Goal: Information Seeking & Learning: Learn about a topic

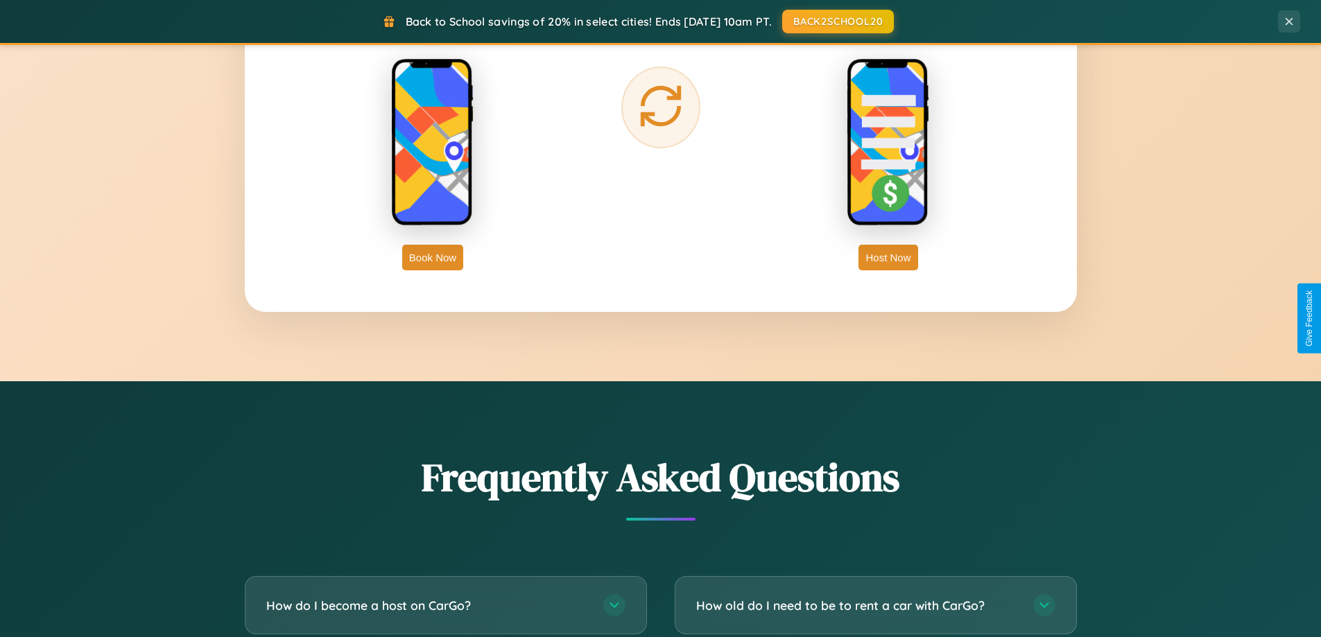
scroll to position [2669, 0]
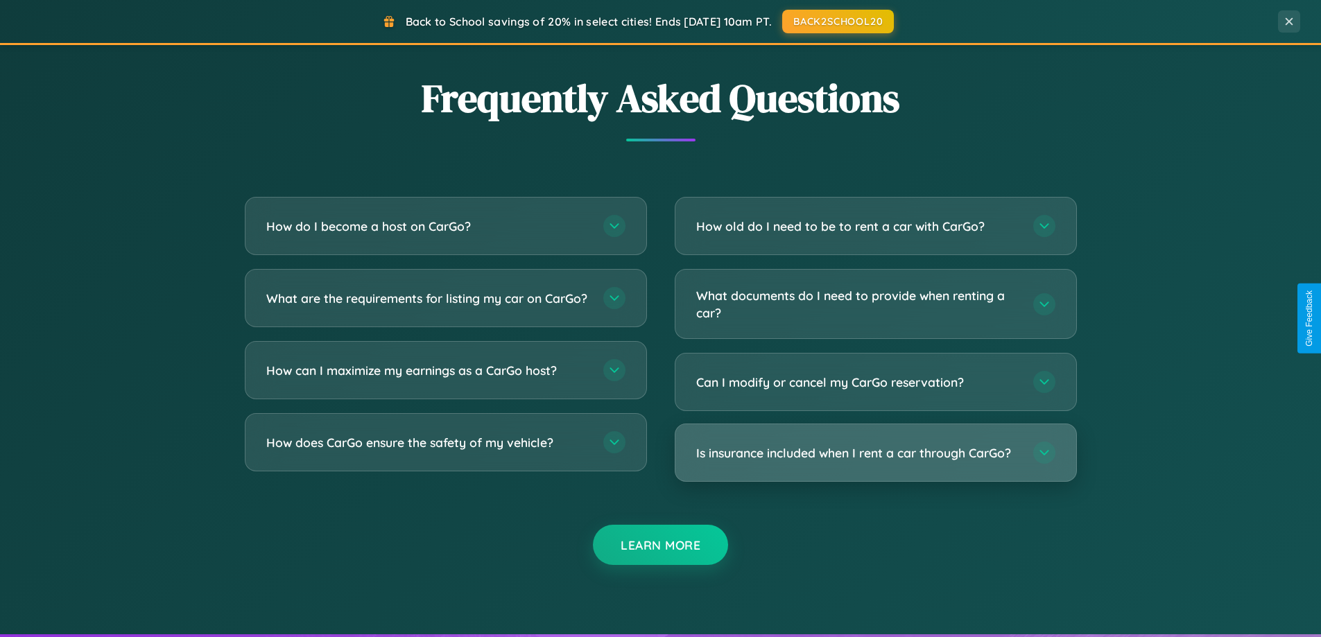
click at [875, 453] on h3 "Is insurance included when I rent a car through CarGo?" at bounding box center [857, 453] width 323 height 17
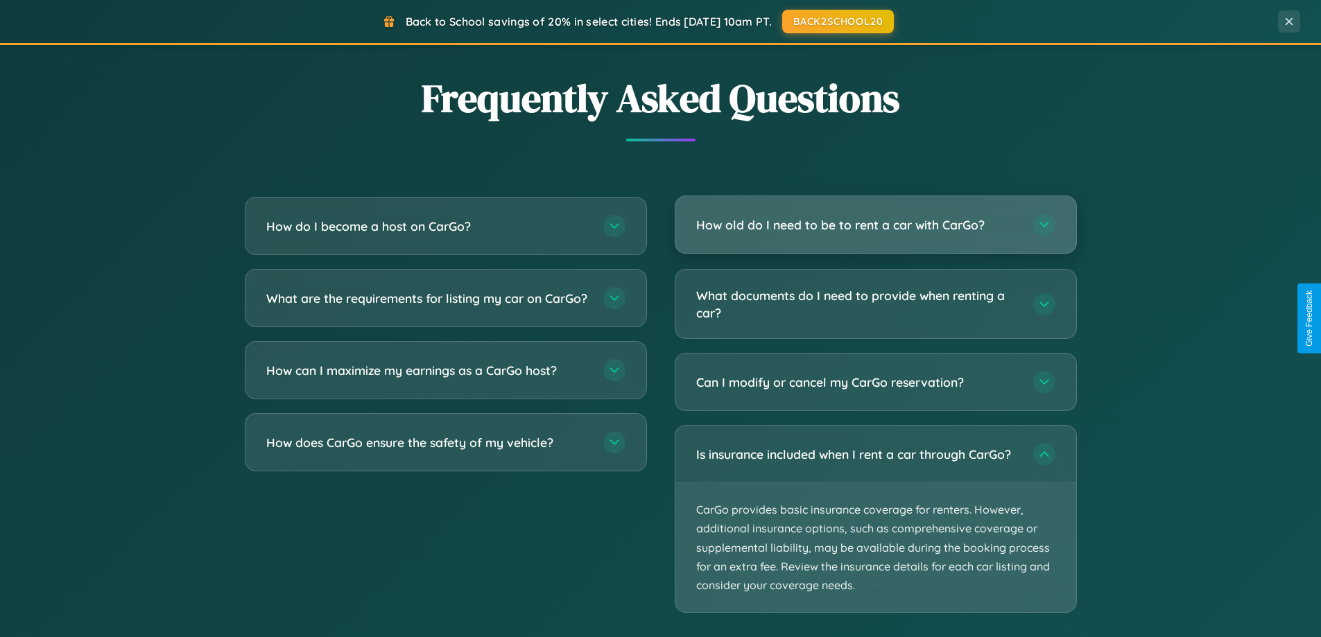
click at [875, 225] on h3 "How old do I need to be to rent a car with CarGo?" at bounding box center [857, 224] width 323 height 17
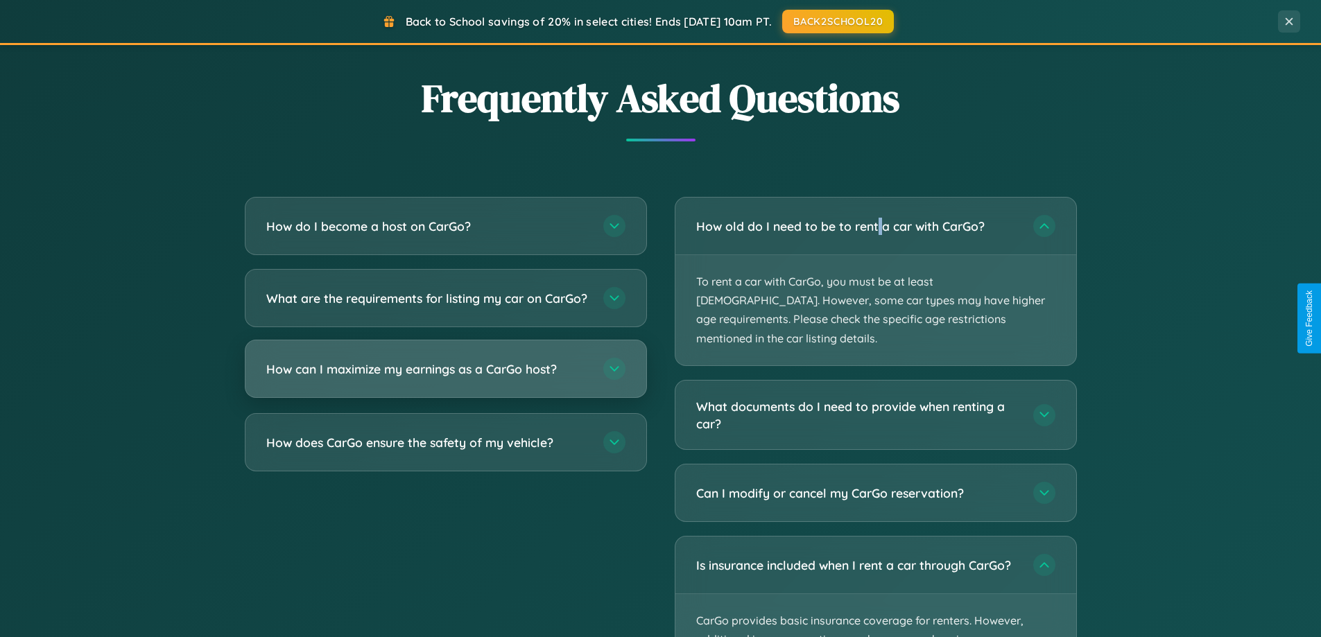
click at [445, 378] on h3 "How can I maximize my earnings as a CarGo host?" at bounding box center [427, 369] width 323 height 17
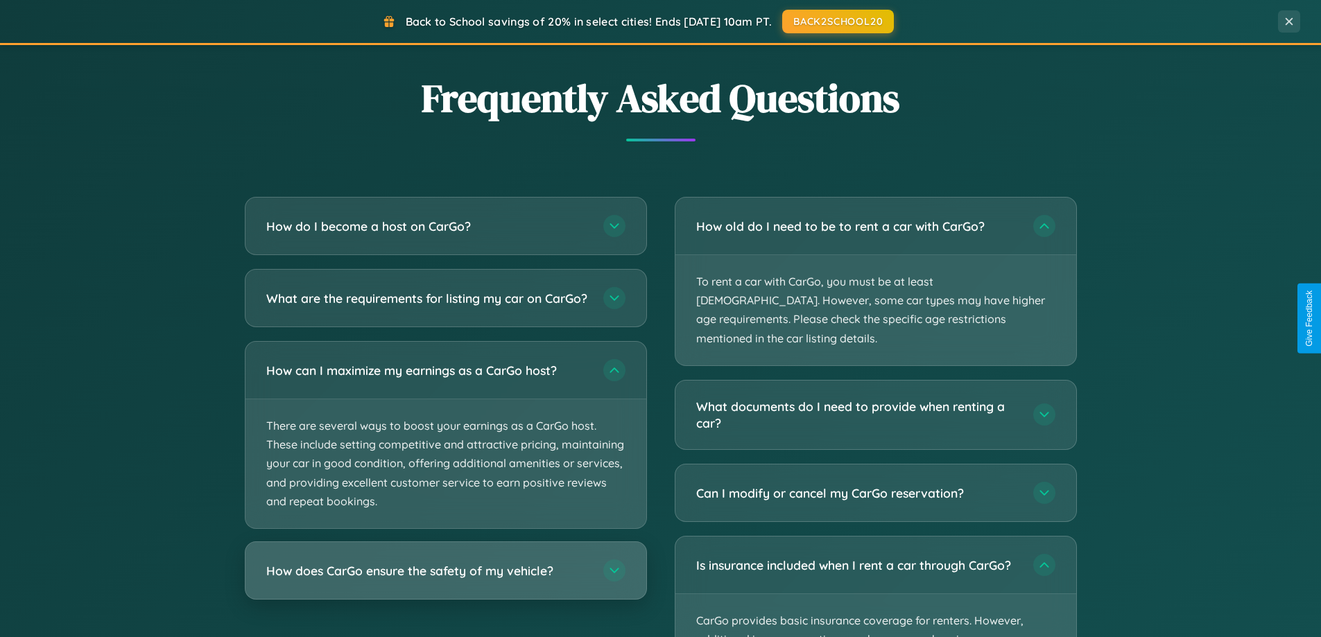
click at [445, 580] on h3 "How does CarGo ensure the safety of my vehicle?" at bounding box center [427, 570] width 323 height 17
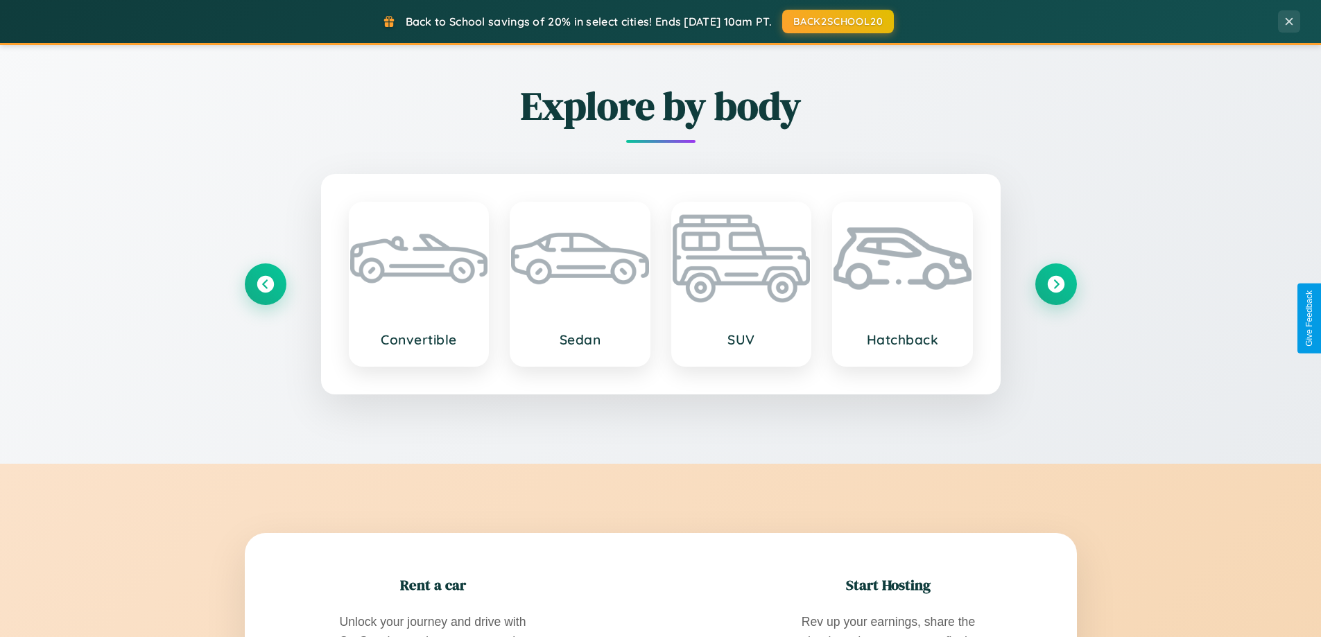
scroll to position [0, 0]
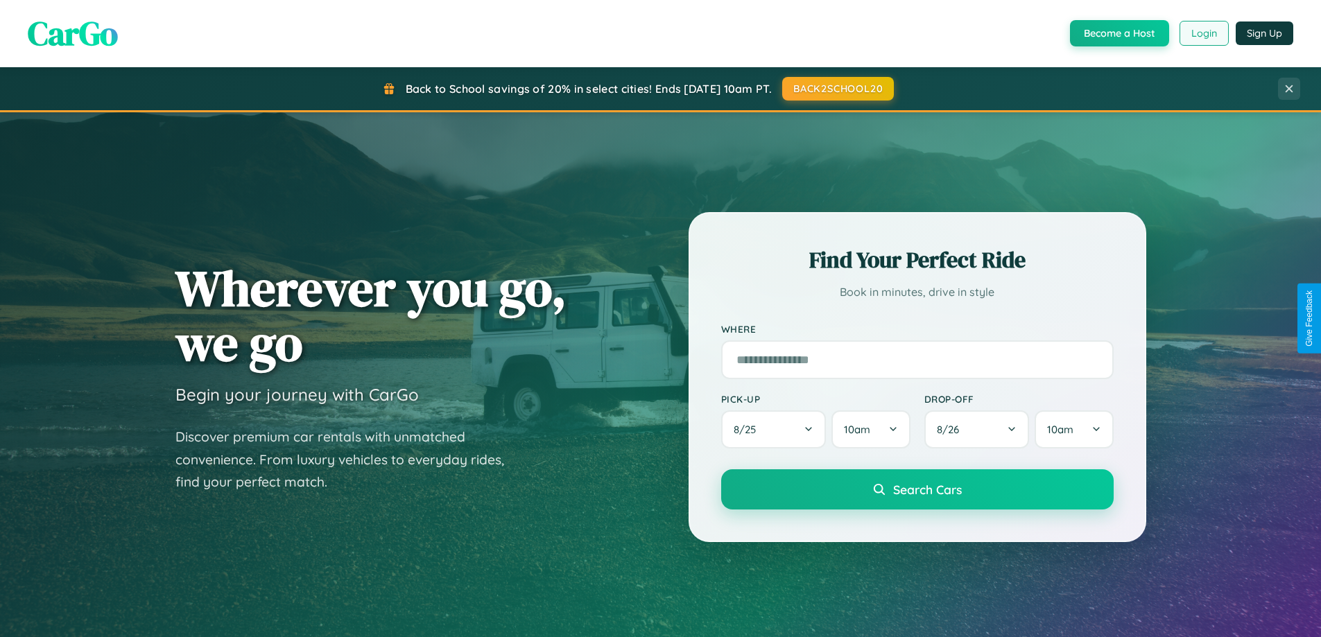
click at [1203, 33] on button "Login" at bounding box center [1204, 33] width 49 height 25
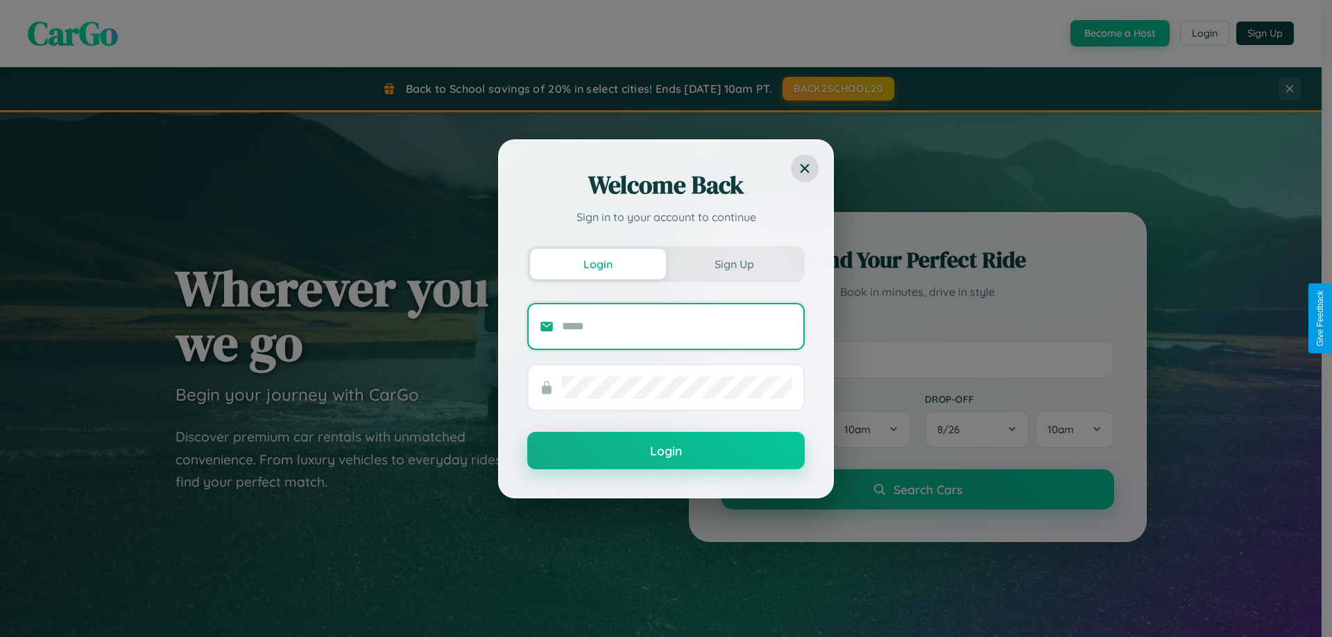
click at [677, 326] on input "text" at bounding box center [677, 327] width 230 height 22
type input "**********"
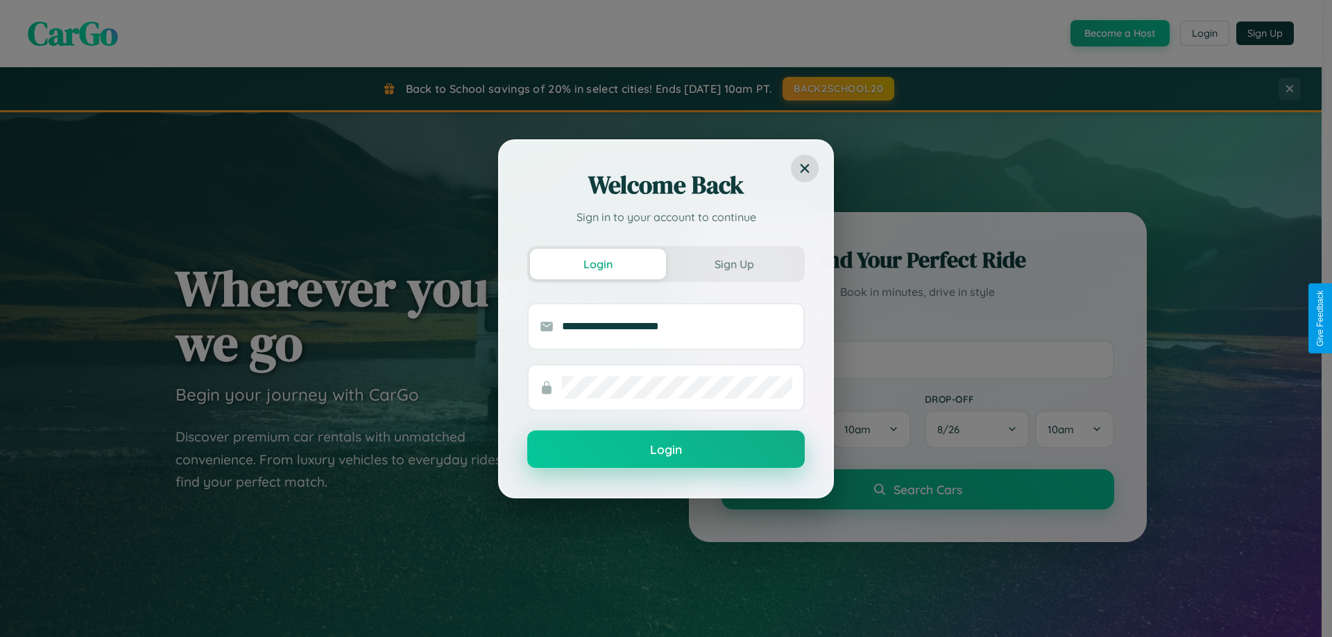
click at [666, 450] on button "Login" at bounding box center [665, 449] width 277 height 37
